Goal: Task Accomplishment & Management: Use online tool/utility

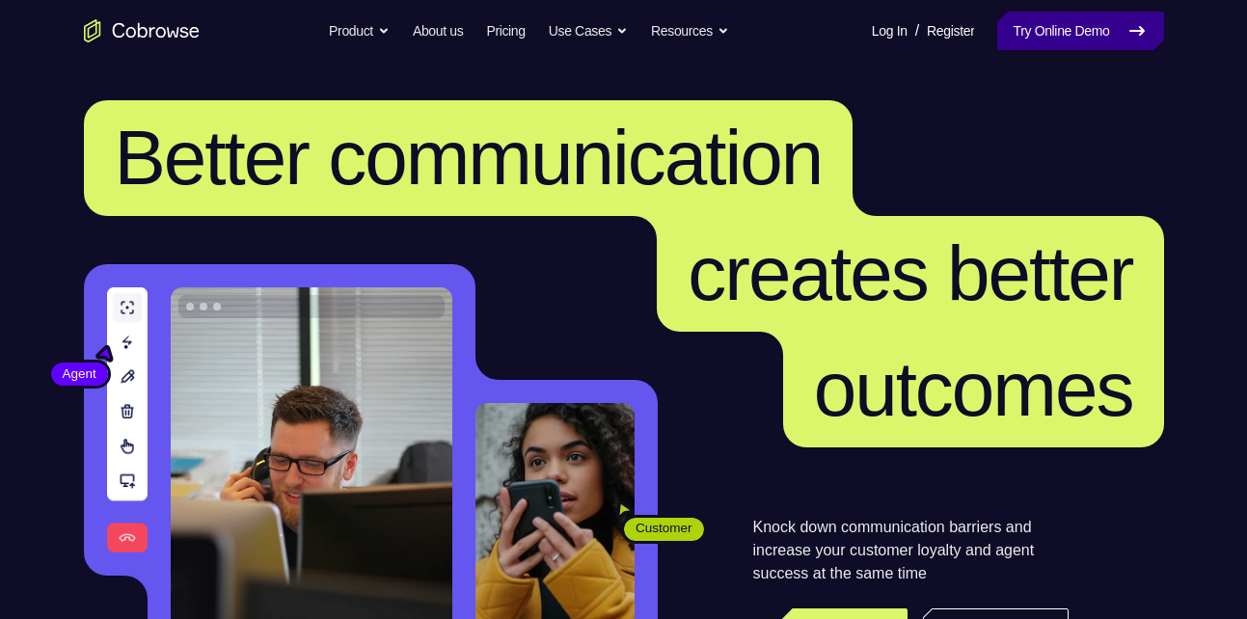
click at [1073, 48] on link "Try Online Demo" at bounding box center [1080, 31] width 166 height 39
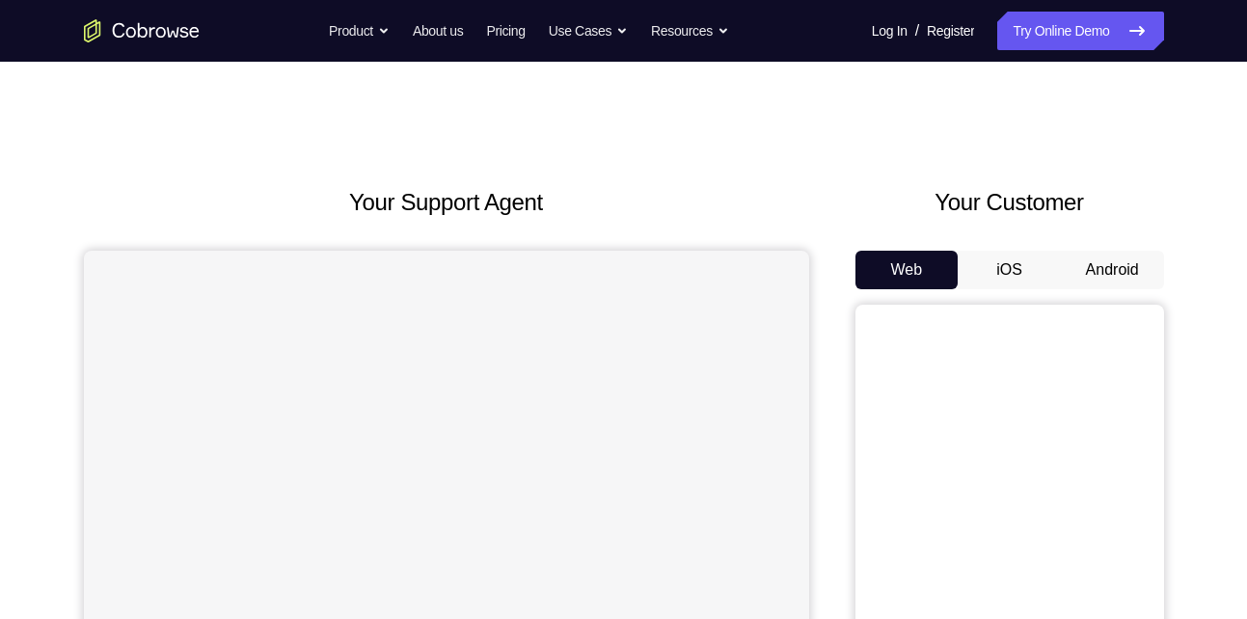
click at [1113, 259] on button "Android" at bounding box center [1111, 270] width 103 height 39
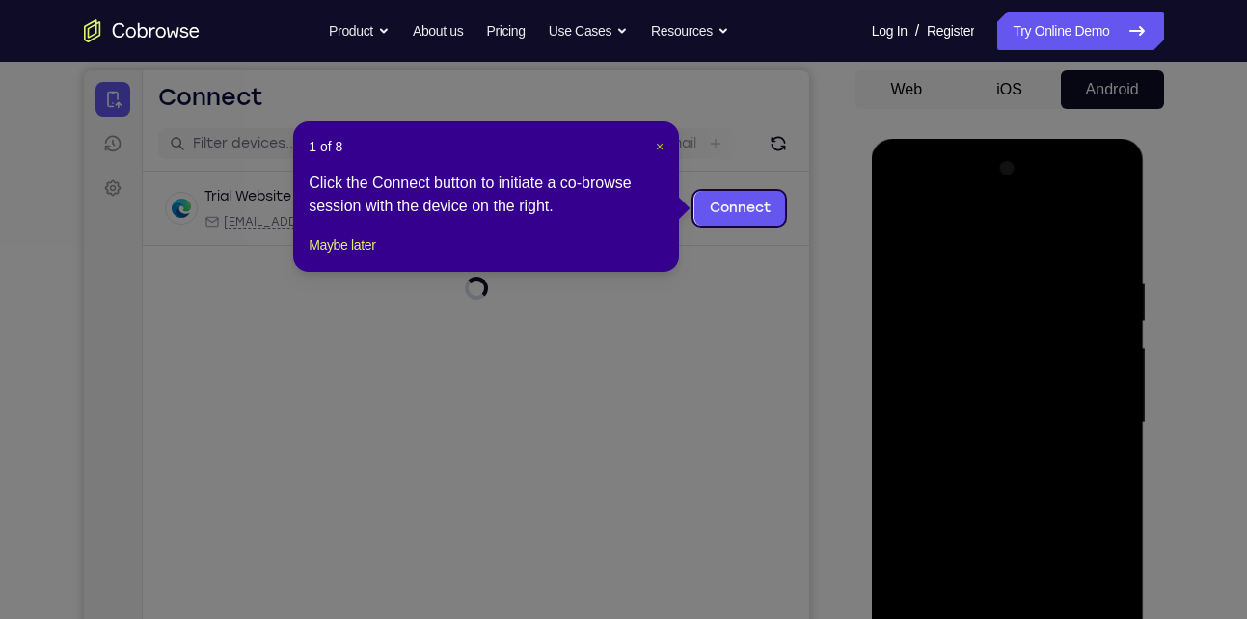
click at [656, 147] on span "×" at bounding box center [660, 146] width 8 height 15
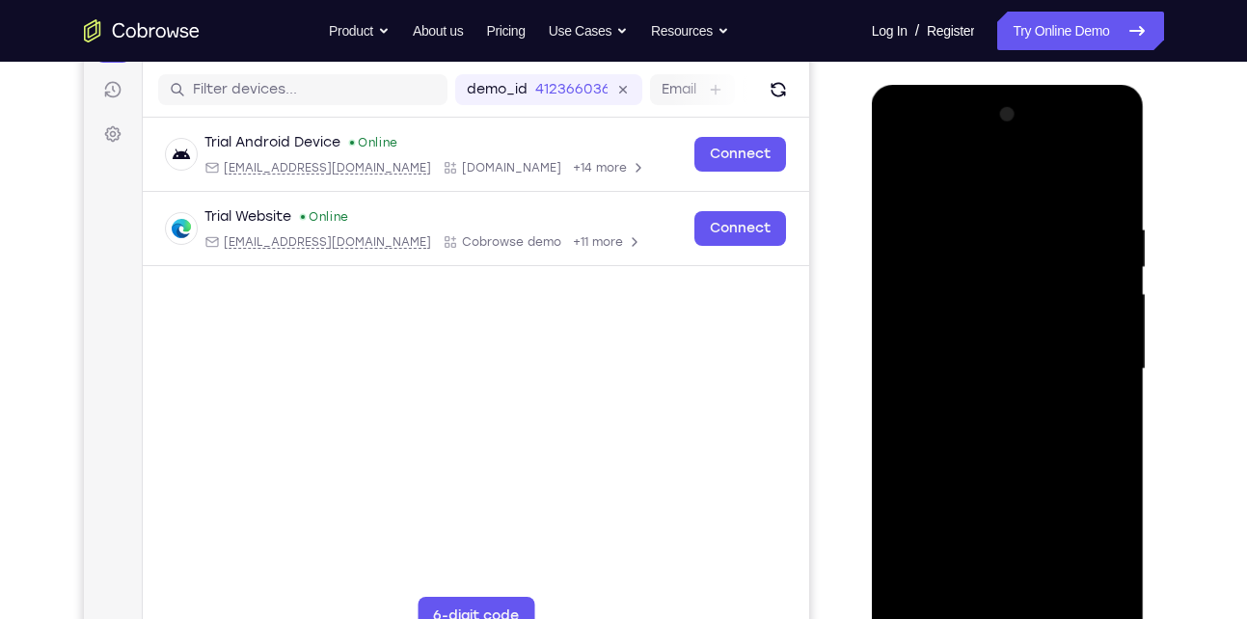
scroll to position [265, 0]
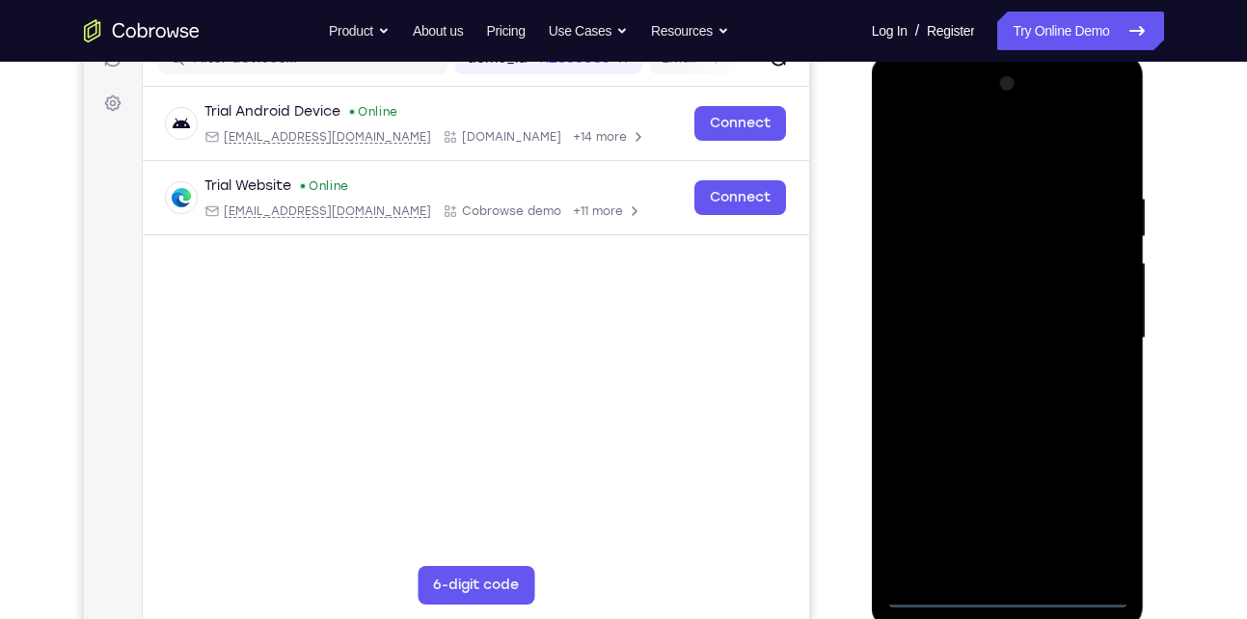
click at [1003, 585] on div at bounding box center [1007, 338] width 243 height 540
click at [1014, 592] on div at bounding box center [1007, 338] width 243 height 540
click at [1085, 508] on div at bounding box center [1007, 338] width 243 height 540
click at [951, 149] on div at bounding box center [1007, 338] width 243 height 540
click at [1084, 323] on div at bounding box center [1007, 338] width 243 height 540
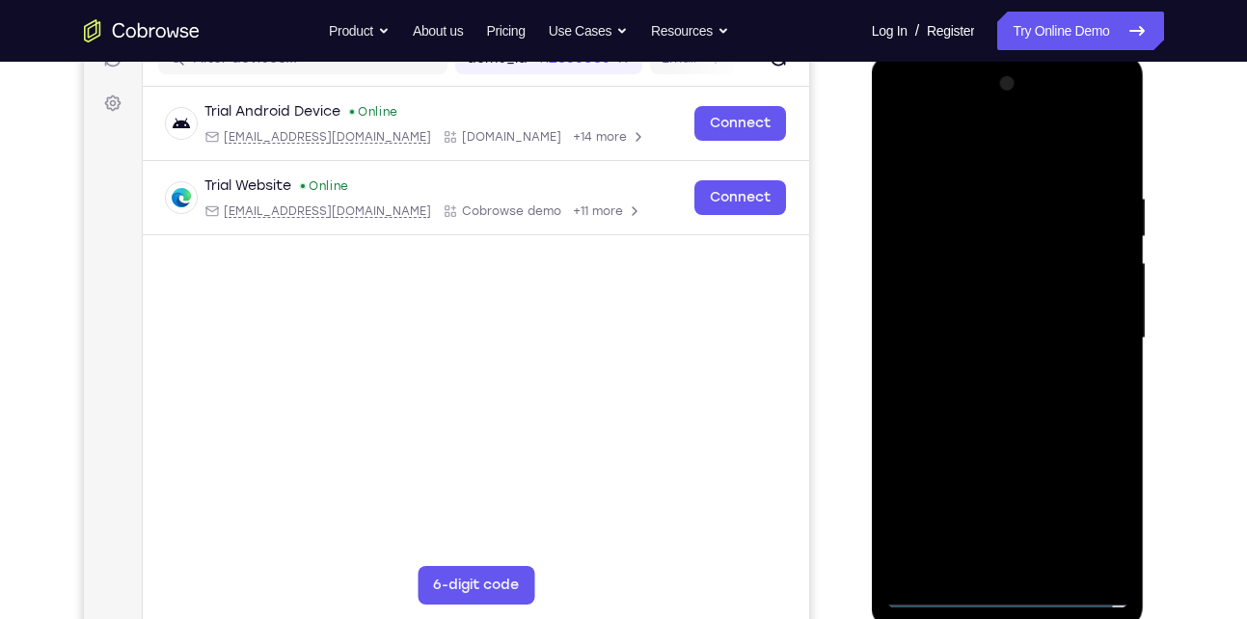
click at [985, 375] on div at bounding box center [1007, 338] width 243 height 540
click at [1000, 330] on div at bounding box center [1007, 338] width 243 height 540
click at [959, 307] on div at bounding box center [1007, 338] width 243 height 540
click at [1005, 347] on div at bounding box center [1007, 338] width 243 height 540
click at [1013, 424] on div at bounding box center [1007, 338] width 243 height 540
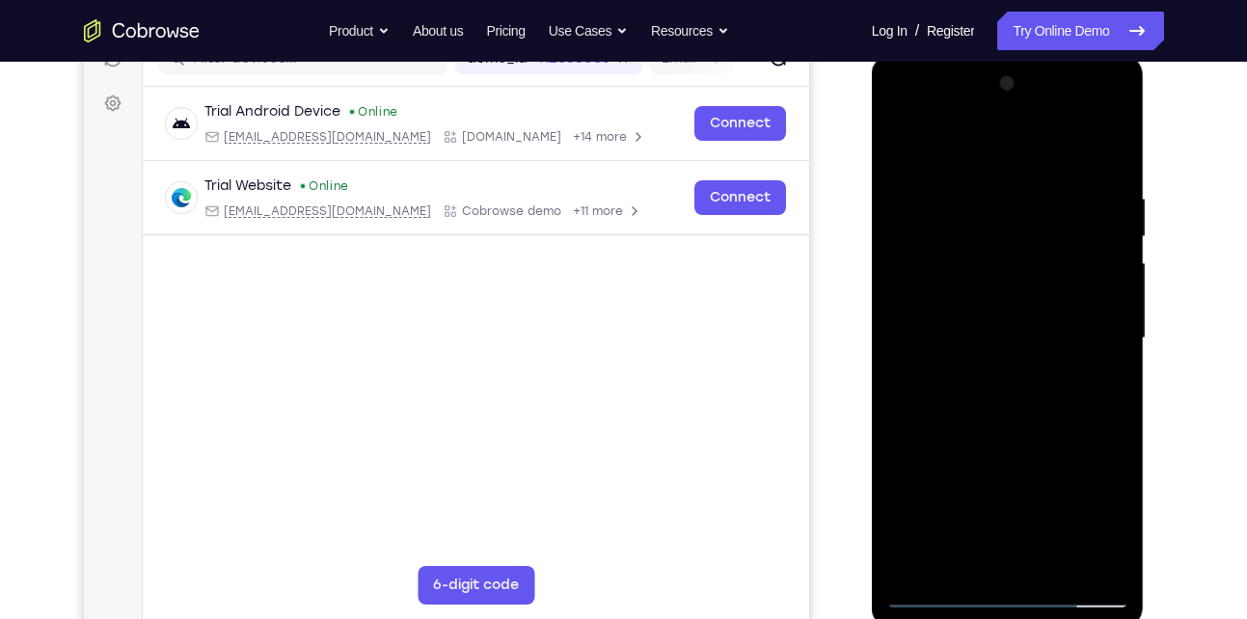
drag, startPoint x: 997, startPoint y: 144, endPoint x: 1075, endPoint y: -69, distance: 226.9
click at [1075, 54] on html "Online web based iOS Simulators and Android Emulators. Run iPhone, iPad, Mobile…" at bounding box center [1009, 343] width 275 height 578
drag, startPoint x: 1002, startPoint y: 470, endPoint x: 1006, endPoint y: 365, distance: 105.2
click at [1006, 365] on div at bounding box center [1007, 338] width 243 height 540
click at [902, 477] on div at bounding box center [1007, 338] width 243 height 540
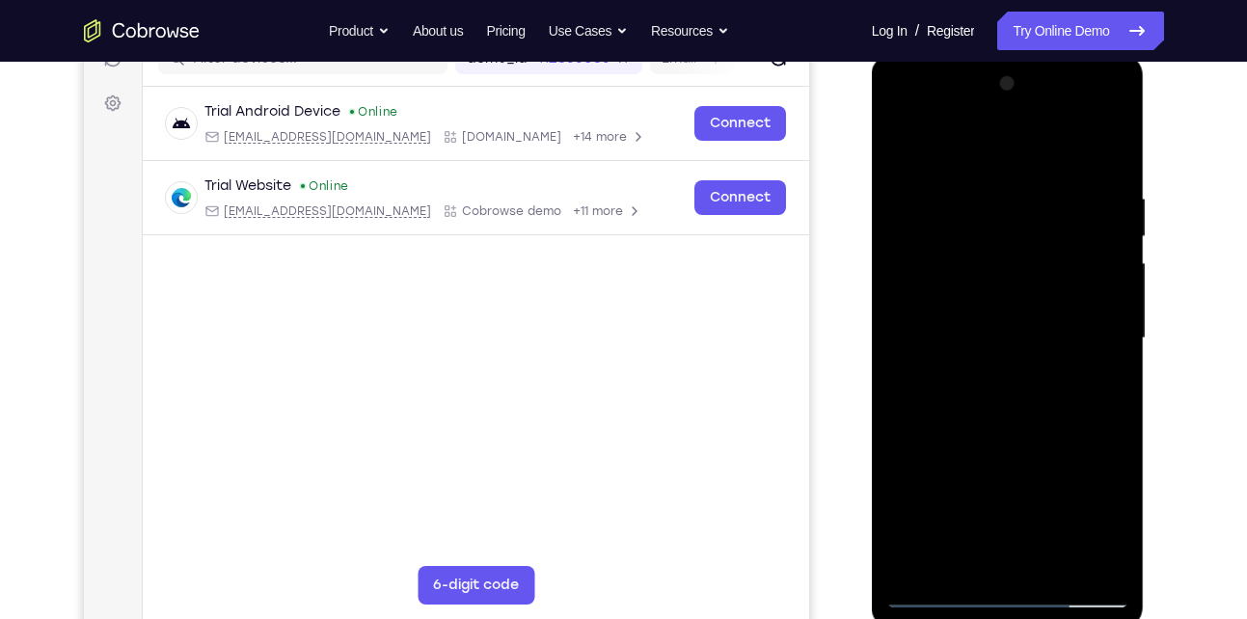
click at [1057, 566] on div at bounding box center [1007, 338] width 243 height 540
click at [993, 440] on div at bounding box center [1007, 338] width 243 height 540
click at [996, 289] on div at bounding box center [1007, 338] width 243 height 540
click at [964, 553] on div at bounding box center [1007, 338] width 243 height 540
click at [1109, 380] on div at bounding box center [1007, 338] width 243 height 540
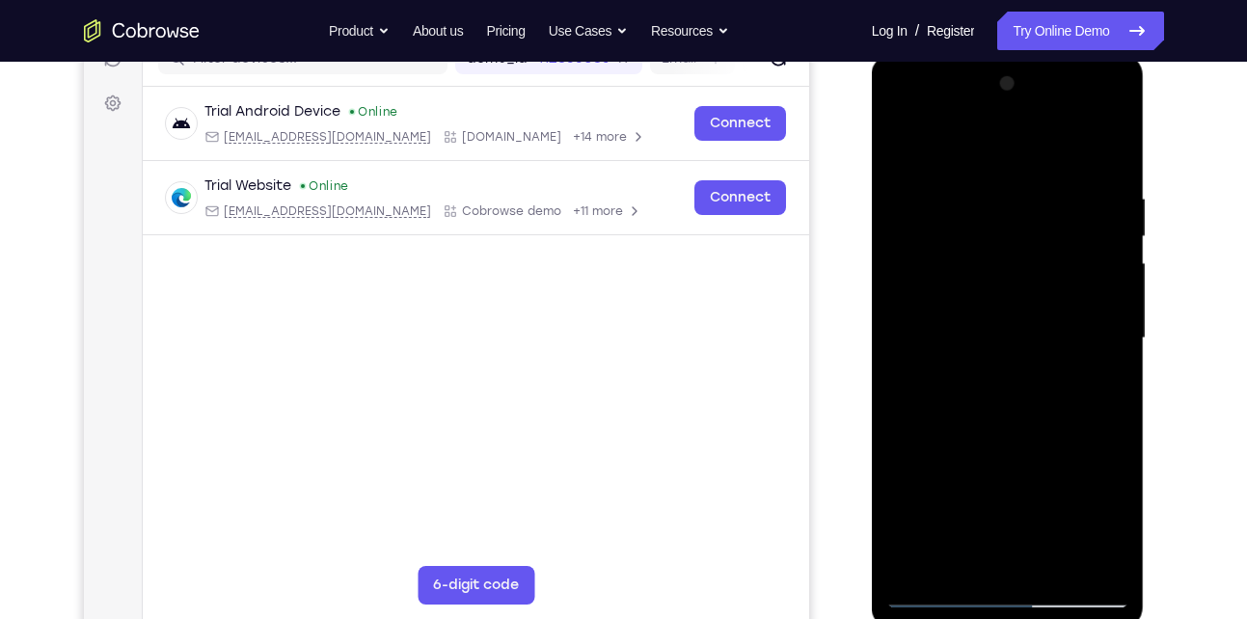
click at [909, 144] on div at bounding box center [1007, 338] width 243 height 540
click at [1016, 311] on div at bounding box center [1007, 338] width 243 height 540
click at [988, 551] on div at bounding box center [1007, 338] width 243 height 540
click at [899, 152] on div at bounding box center [1007, 338] width 243 height 540
click at [913, 148] on div at bounding box center [1007, 338] width 243 height 540
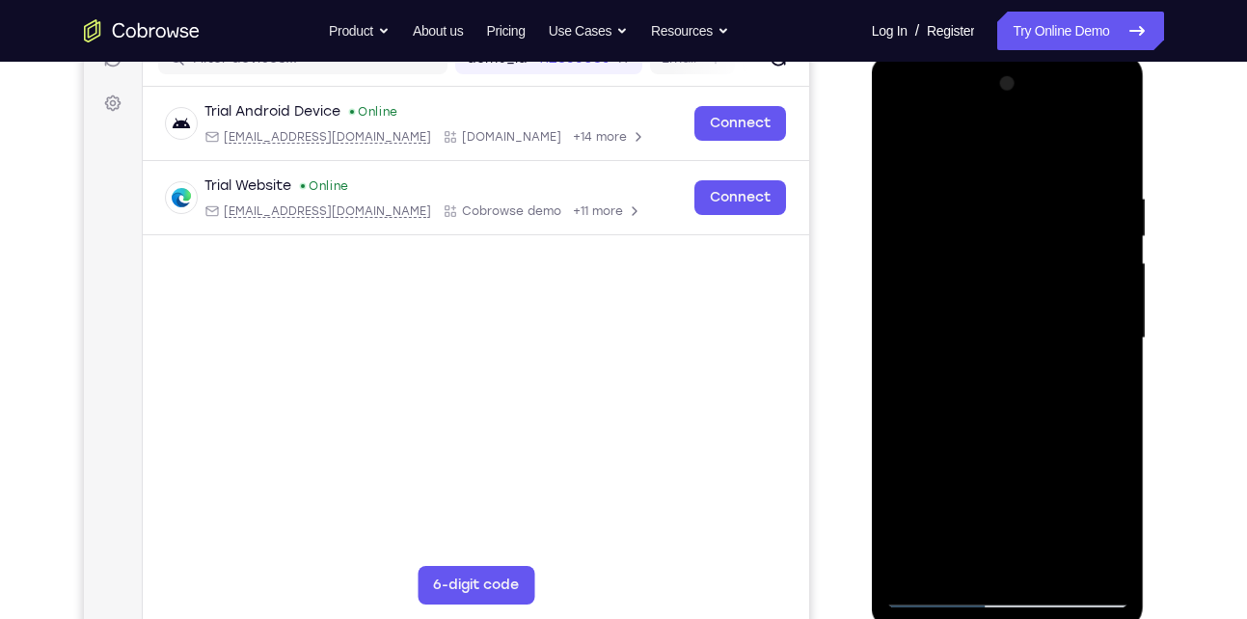
click at [985, 170] on div at bounding box center [1007, 338] width 243 height 540
click at [1104, 188] on div at bounding box center [1007, 338] width 243 height 540
click at [1111, 150] on div at bounding box center [1007, 338] width 243 height 540
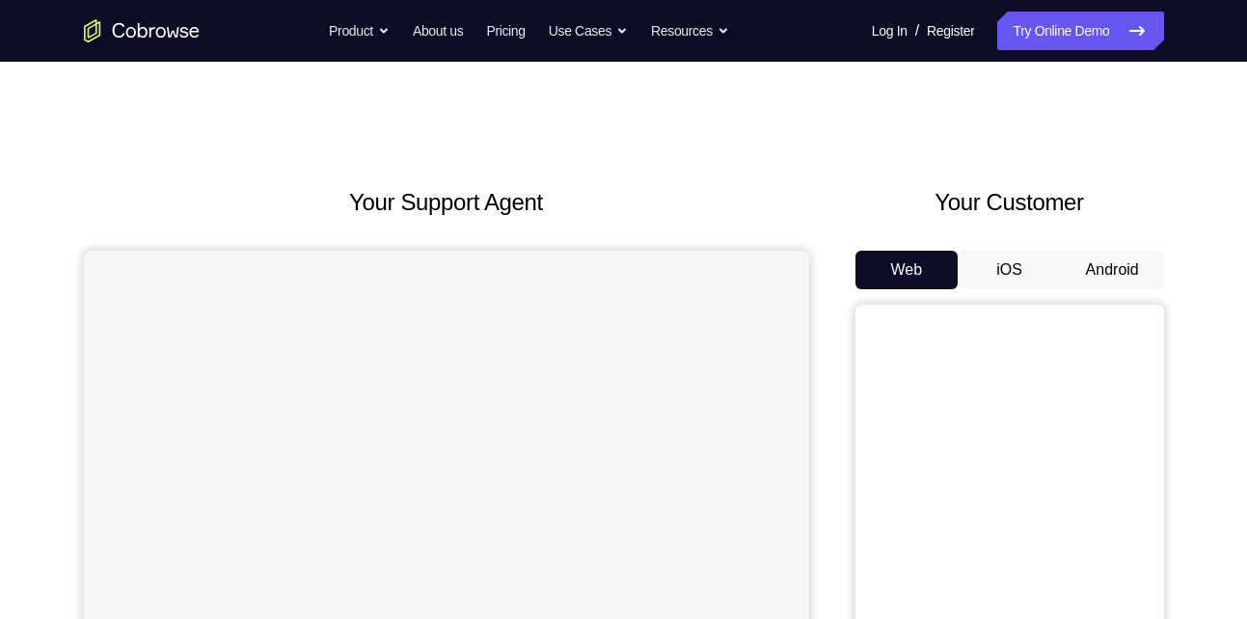
click at [1101, 264] on button "Android" at bounding box center [1111, 270] width 103 height 39
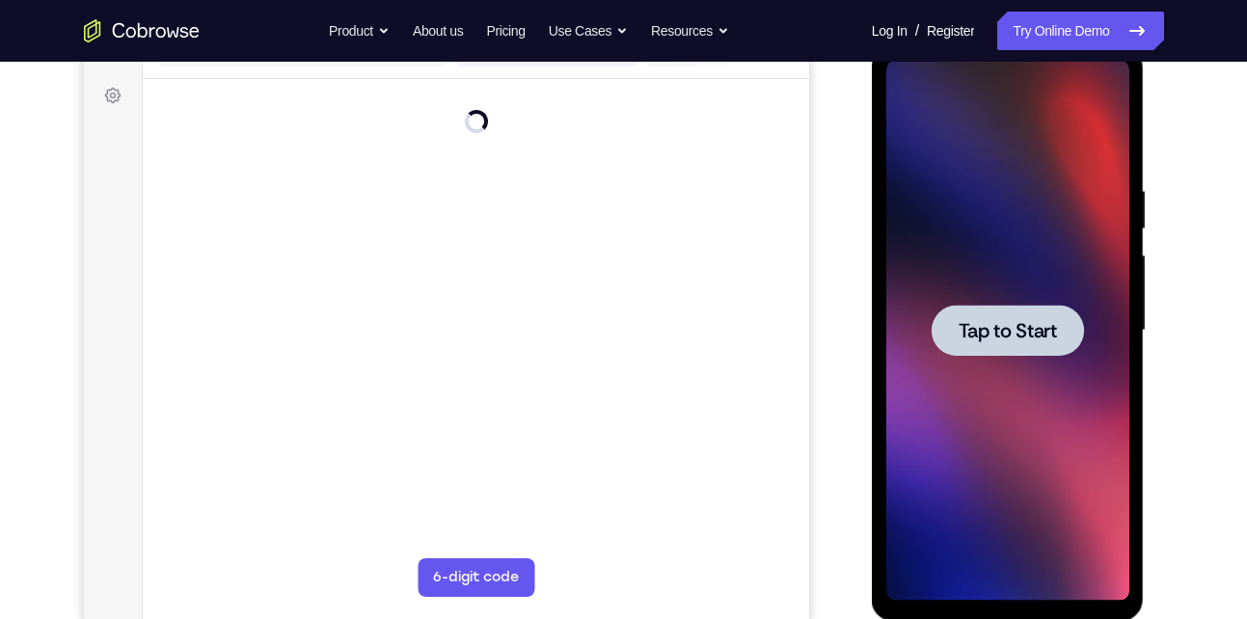
scroll to position [274, 0]
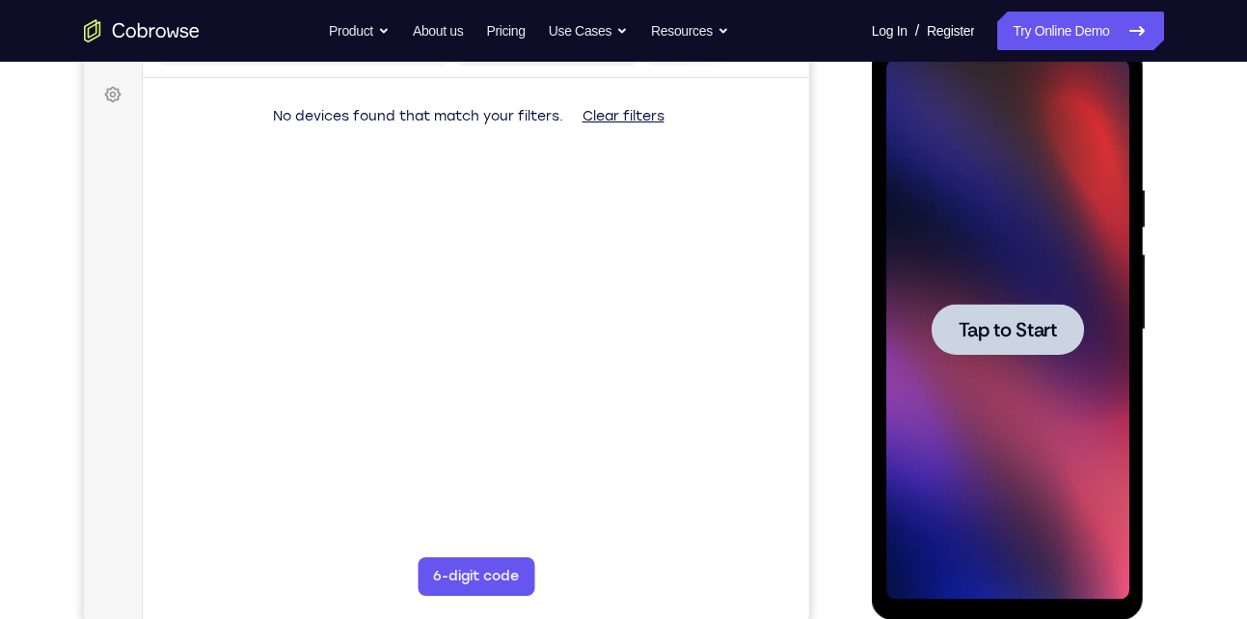
click at [976, 323] on span "Tap to Start" at bounding box center [1007, 329] width 98 height 19
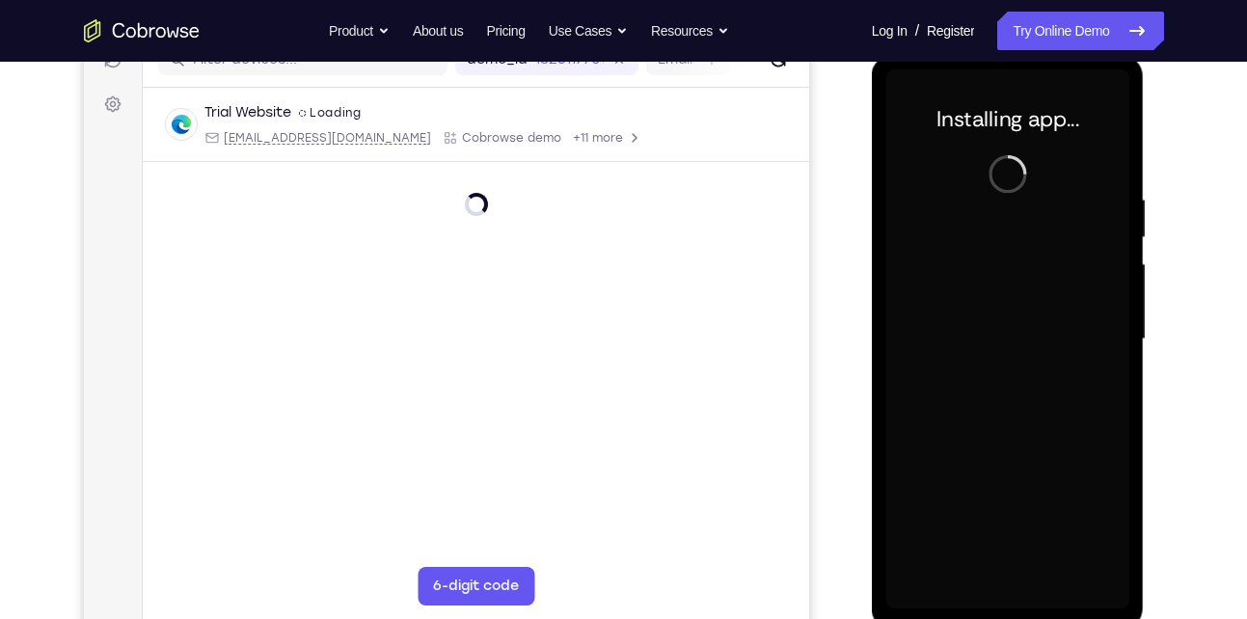
scroll to position [262, 0]
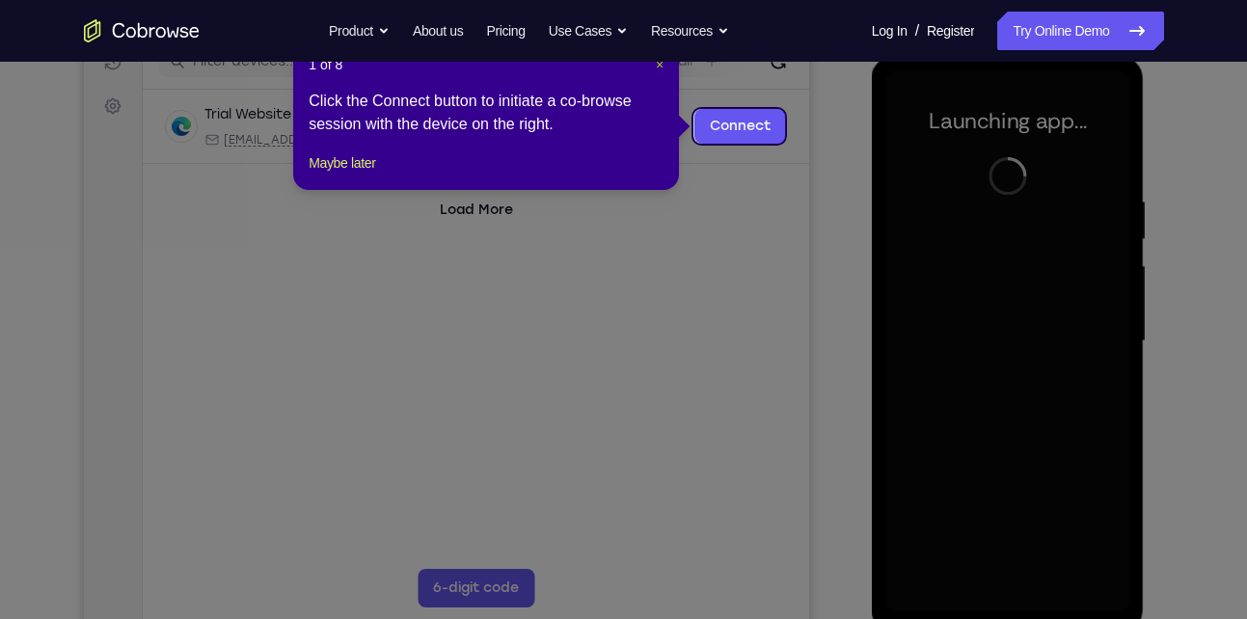
click at [659, 69] on span "×" at bounding box center [660, 64] width 8 height 15
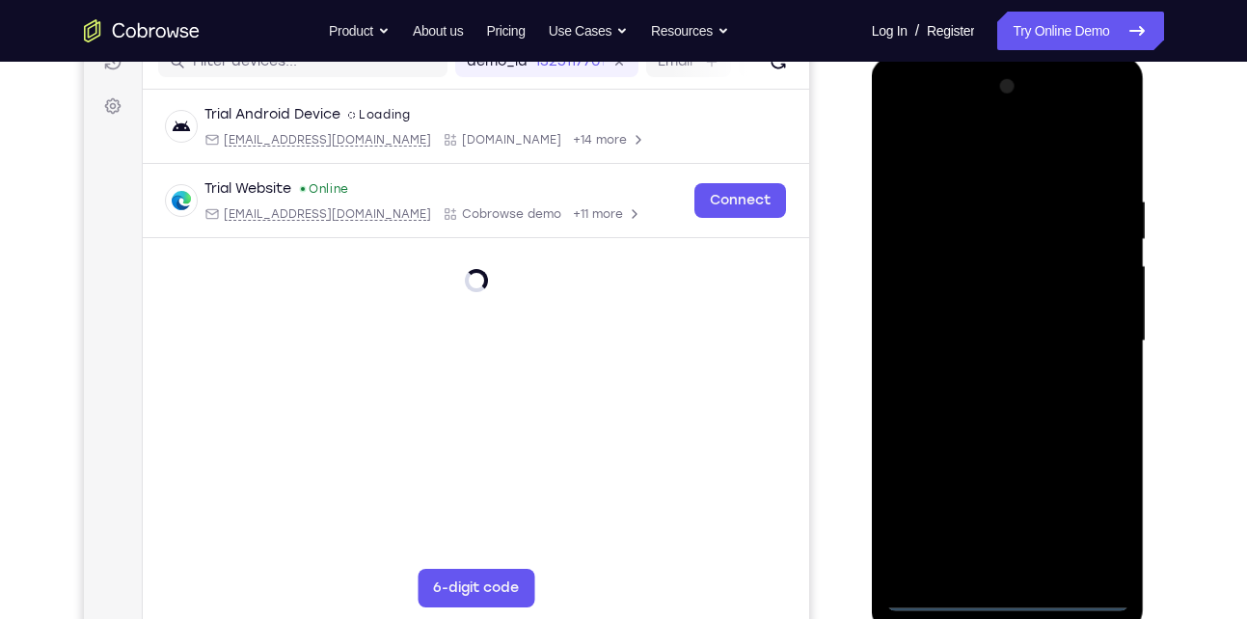
click at [1004, 591] on div at bounding box center [1007, 341] width 243 height 540
click at [1098, 510] on div at bounding box center [1007, 341] width 243 height 540
click at [937, 154] on div at bounding box center [1007, 341] width 243 height 540
click at [1092, 339] on div at bounding box center [1007, 341] width 243 height 540
click at [989, 372] on div at bounding box center [1007, 341] width 243 height 540
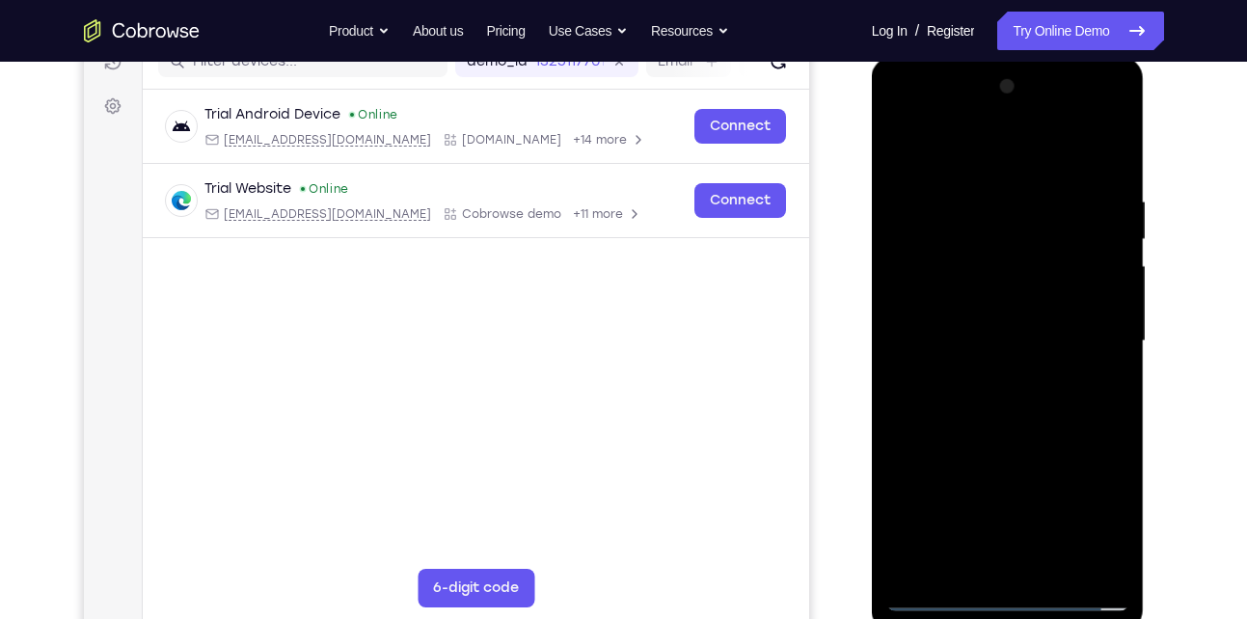
click at [989, 372] on div at bounding box center [1007, 341] width 243 height 540
click at [982, 322] on div at bounding box center [1007, 341] width 243 height 540
click at [980, 329] on div at bounding box center [1007, 341] width 243 height 540
click at [1106, 299] on div at bounding box center [1007, 341] width 243 height 540
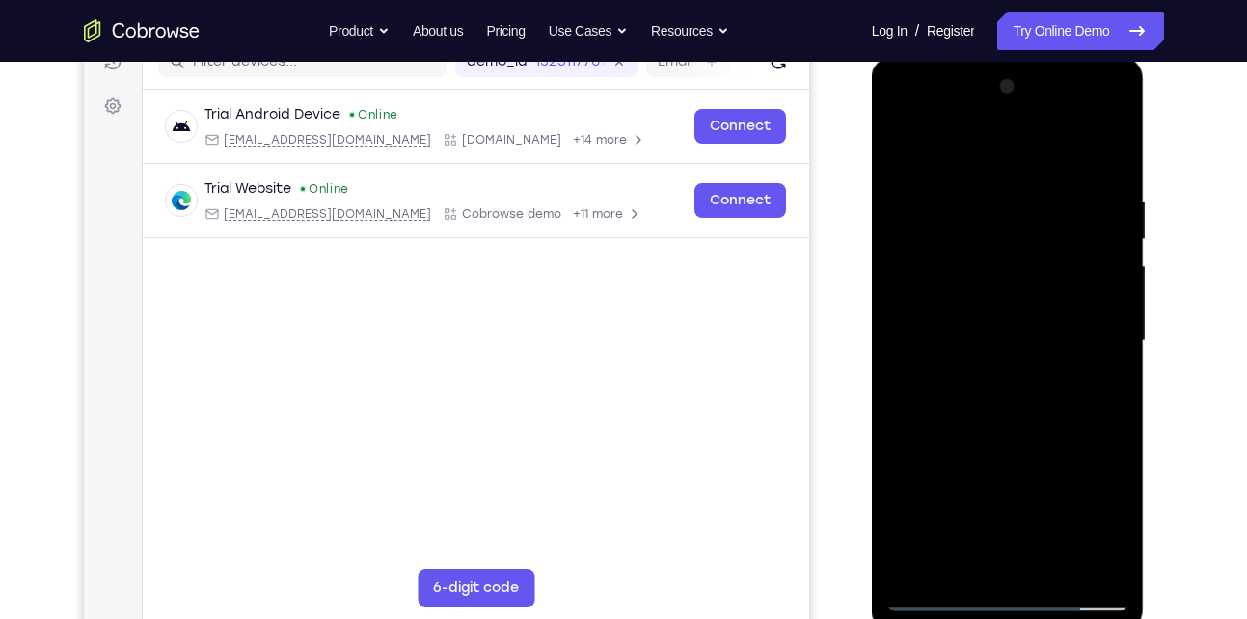
click at [993, 339] on div at bounding box center [1007, 341] width 243 height 540
click at [984, 401] on div at bounding box center [1007, 341] width 243 height 540
click at [1022, 427] on div at bounding box center [1007, 341] width 243 height 540
click at [1048, 562] on div at bounding box center [1007, 341] width 243 height 540
click at [1009, 413] on div at bounding box center [1007, 341] width 243 height 540
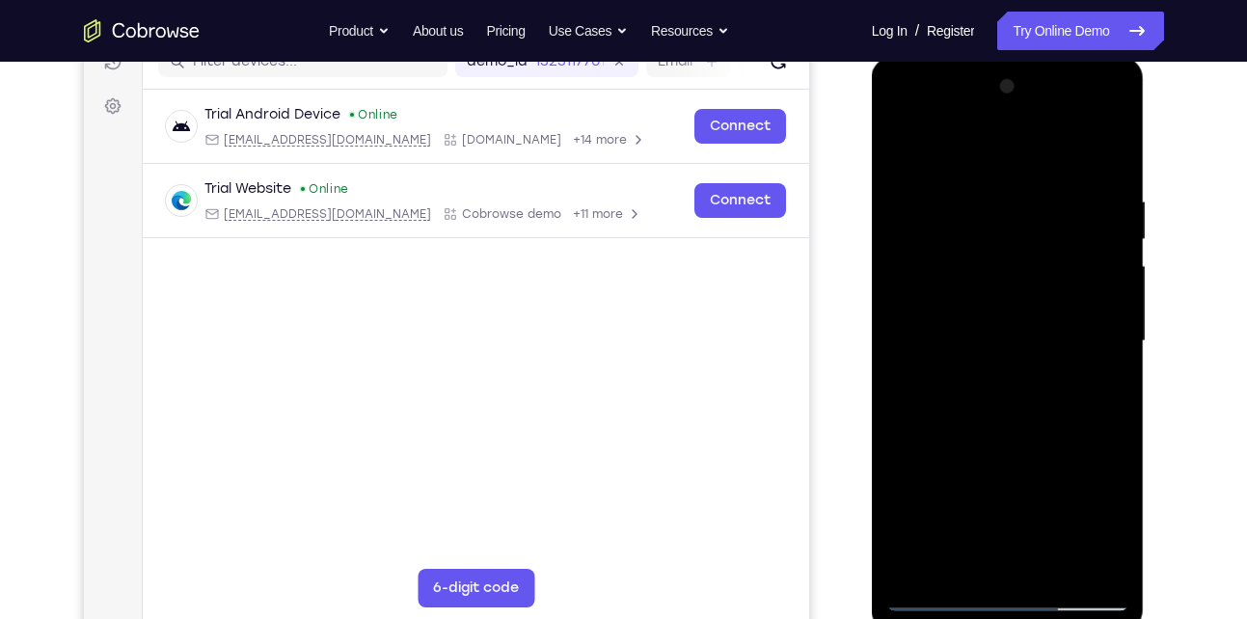
click at [1087, 376] on div at bounding box center [1007, 341] width 243 height 540
click at [1005, 293] on div at bounding box center [1007, 341] width 243 height 540
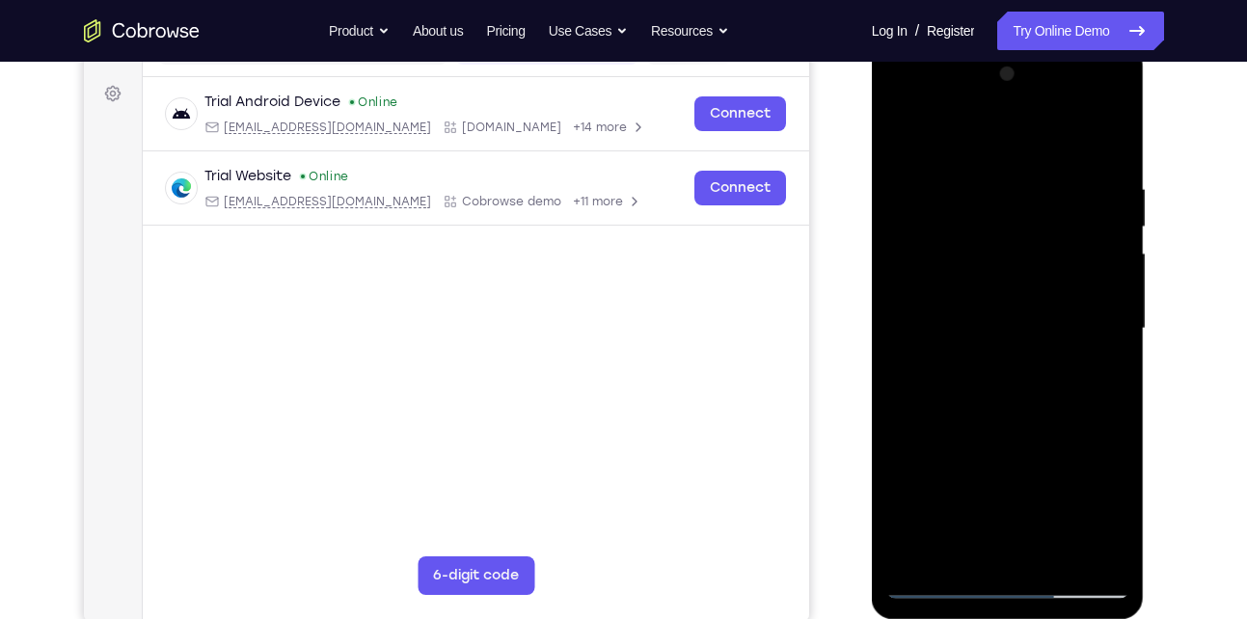
scroll to position [277, 0]
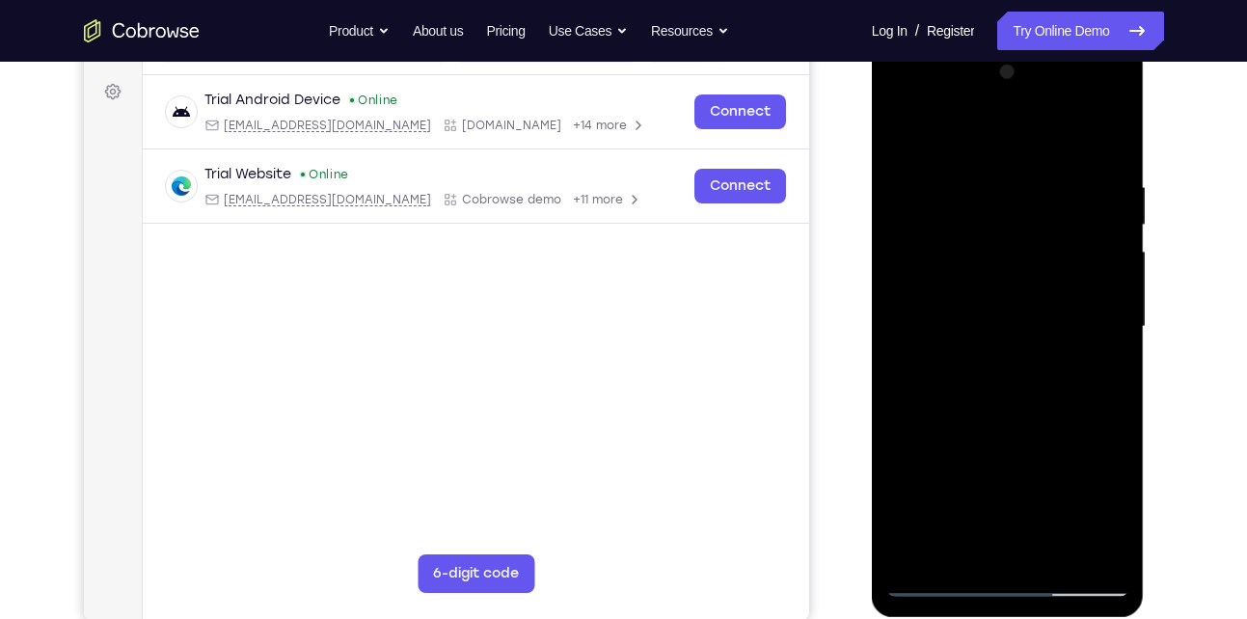
click at [995, 542] on div at bounding box center [1007, 327] width 243 height 540
click at [931, 573] on div at bounding box center [1007, 327] width 243 height 540
click at [931, 577] on div at bounding box center [1007, 327] width 243 height 540
click at [964, 287] on div at bounding box center [1007, 327] width 243 height 540
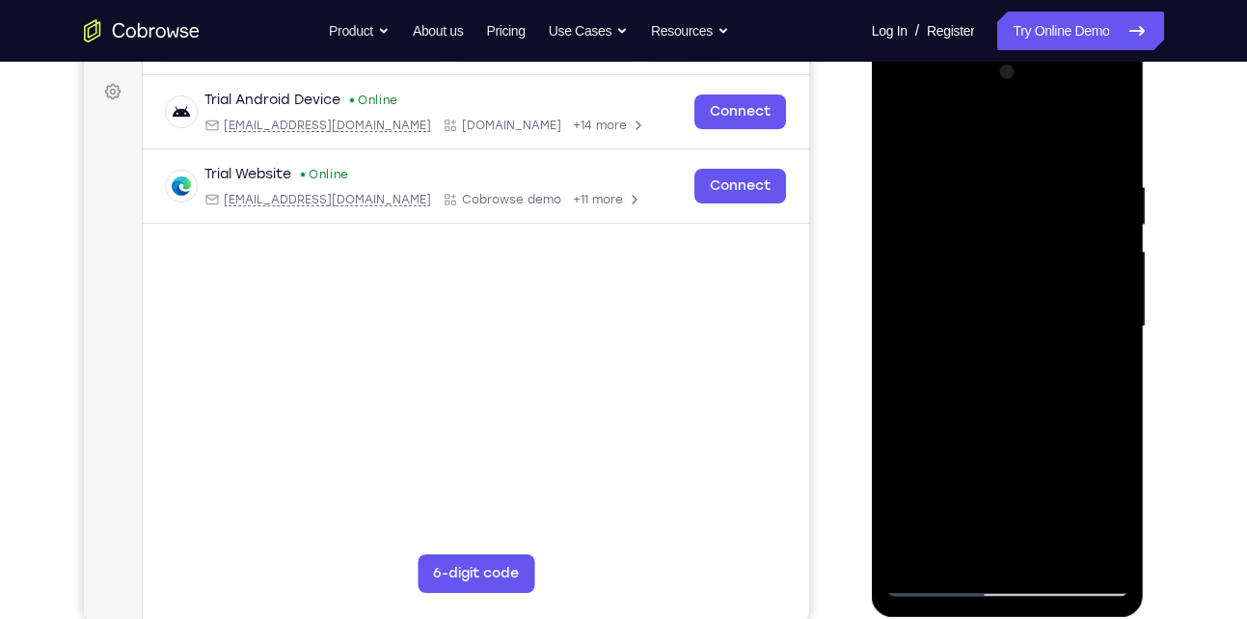
click at [915, 254] on div at bounding box center [1007, 327] width 243 height 540
click at [936, 132] on div at bounding box center [1007, 327] width 243 height 540
click at [921, 174] on div at bounding box center [1007, 327] width 243 height 540
click at [898, 247] on div at bounding box center [1007, 327] width 243 height 540
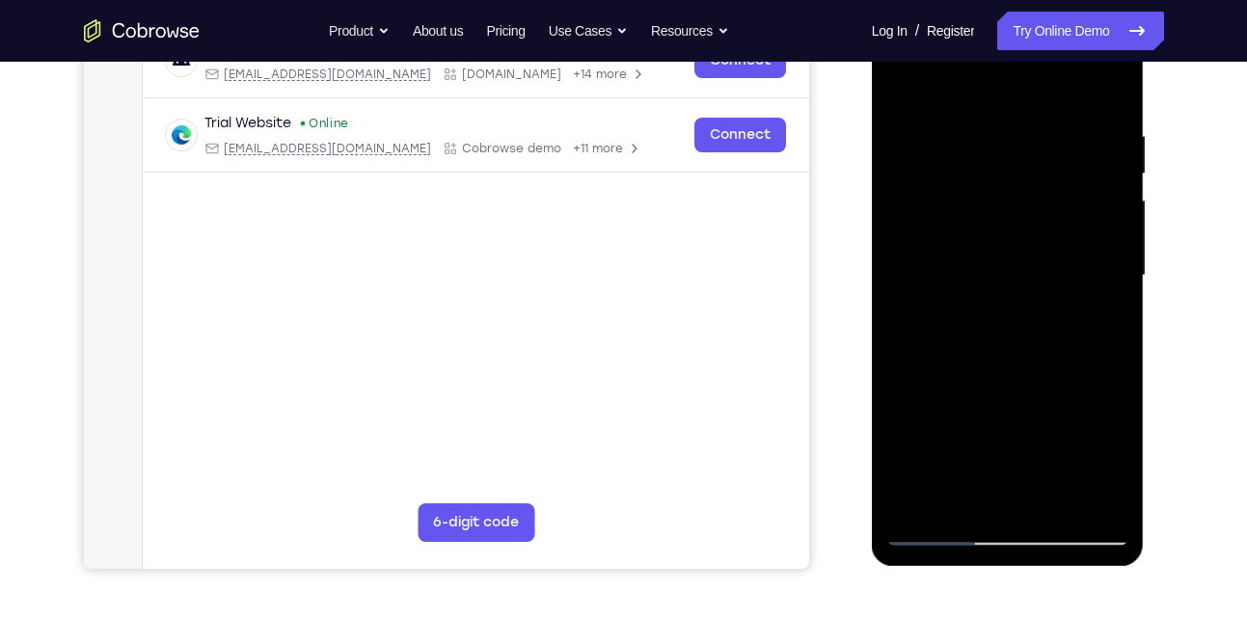
scroll to position [329, 0]
